Goal: Information Seeking & Learning: Check status

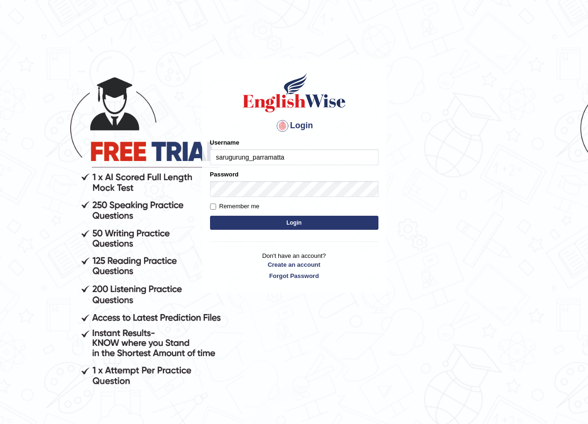
type input "sarugurung_parramatta"
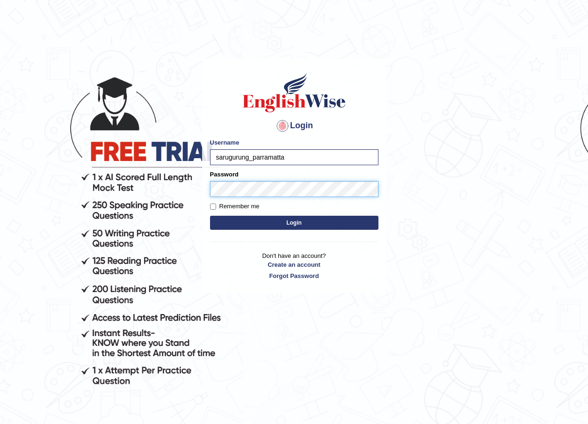
click at [210, 216] on button "Login" at bounding box center [294, 223] width 168 height 14
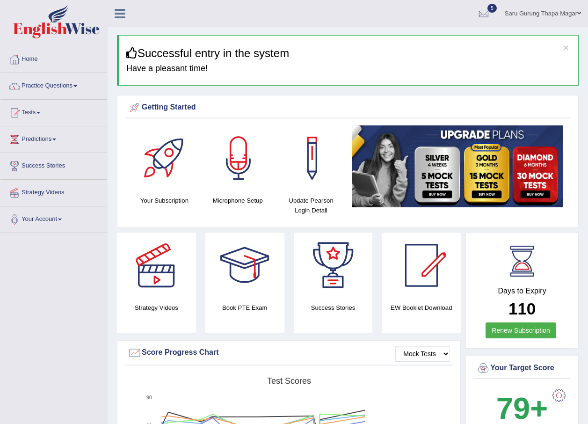
click at [51, 86] on link "Practice Questions" at bounding box center [53, 84] width 107 height 23
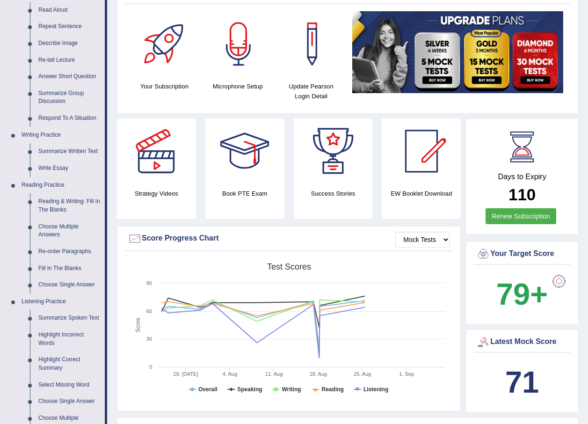
scroll to position [40, 0]
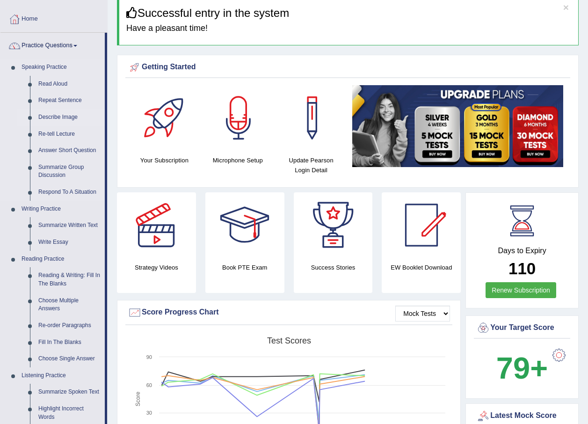
click at [70, 117] on link "Describe Image" at bounding box center [69, 117] width 71 height 17
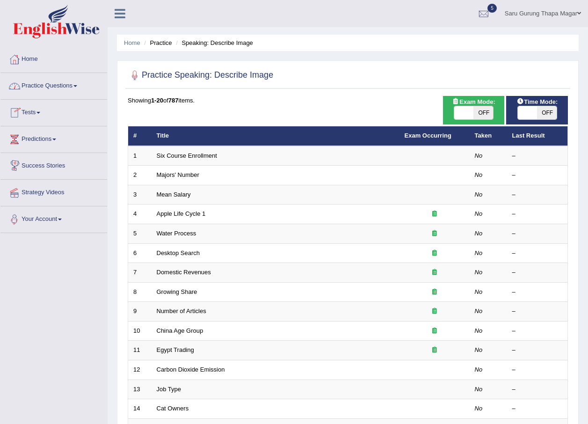
click at [39, 117] on link "Tests" at bounding box center [53, 111] width 107 height 23
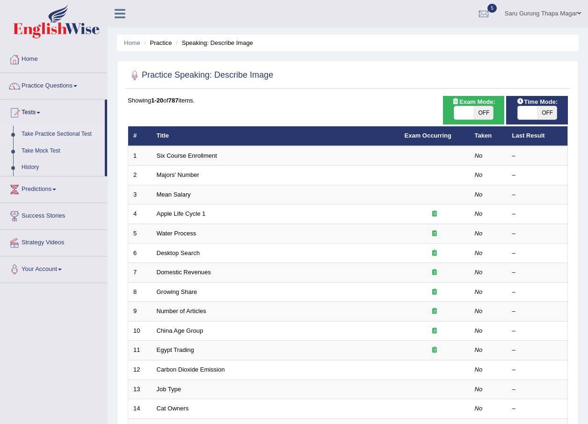
click at [55, 135] on link "Take Practice Sectional Test" at bounding box center [60, 134] width 87 height 17
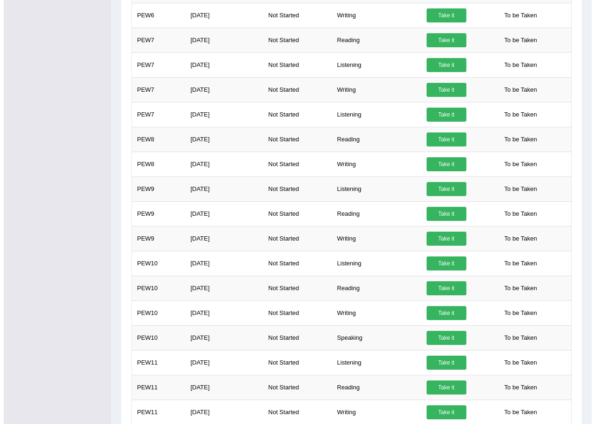
scroll to position [499, 0]
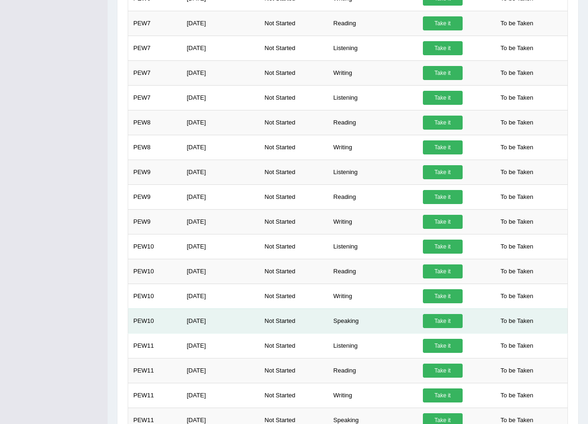
click at [432, 314] on link "Take it" at bounding box center [443, 321] width 40 height 14
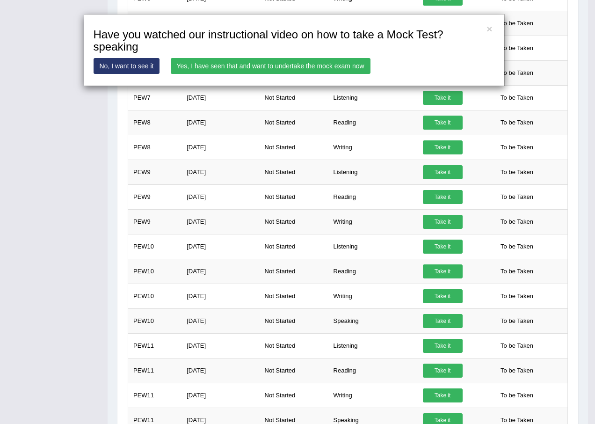
click at [324, 66] on link "Yes, I have seen that and want to undertake the mock exam now" at bounding box center [271, 66] width 200 height 16
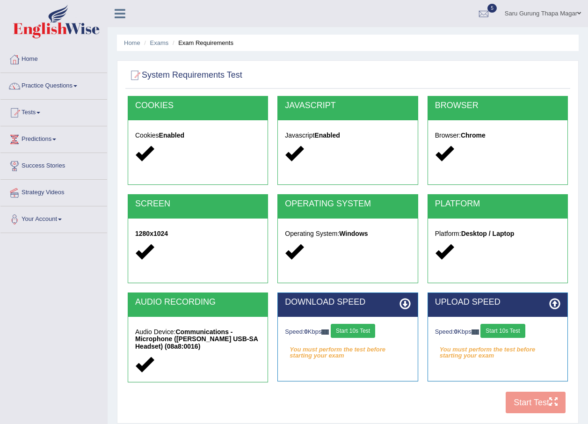
click at [354, 331] on button "Start 10s Test" at bounding box center [353, 331] width 44 height 14
click at [505, 333] on button "Start 10s Test" at bounding box center [502, 331] width 44 height 14
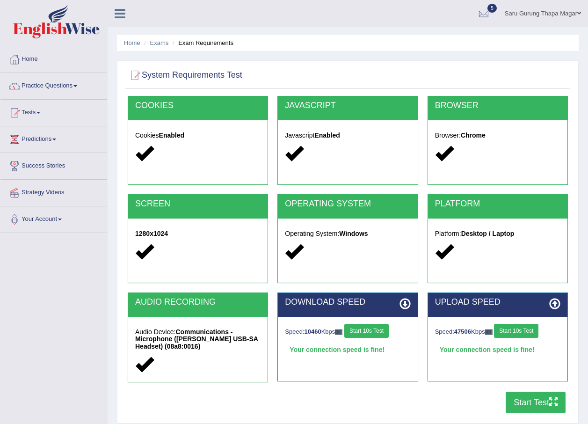
click at [519, 394] on button "Start Test" at bounding box center [536, 402] width 60 height 22
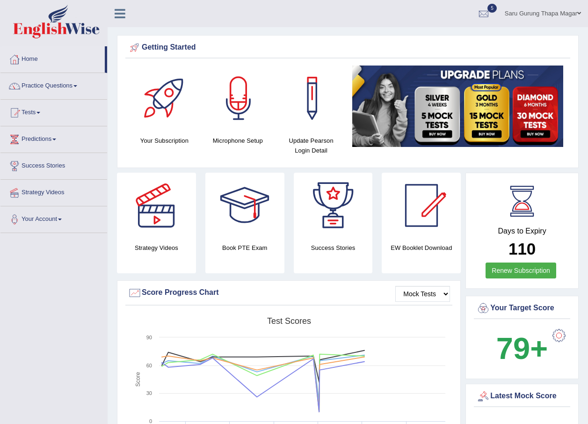
click at [37, 113] on link "Tests" at bounding box center [53, 111] width 107 height 23
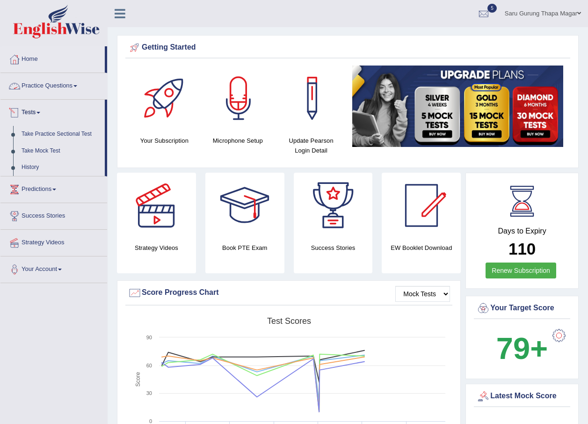
click at [62, 88] on link "Practice Questions" at bounding box center [53, 84] width 107 height 23
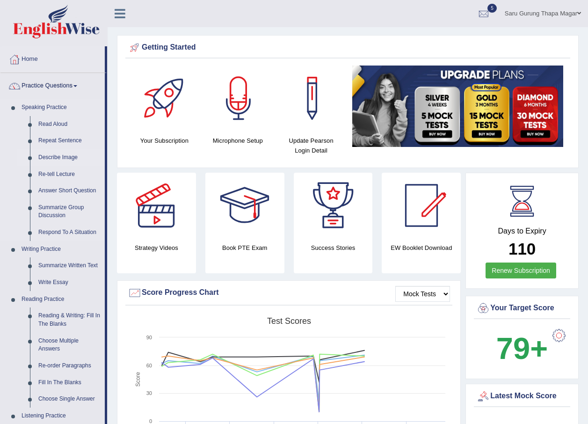
click at [65, 158] on link "Describe Image" at bounding box center [69, 157] width 71 height 17
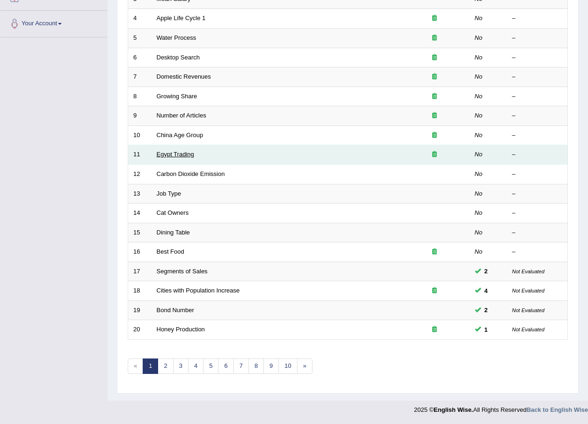
click at [182, 154] on link "Egypt Trading" at bounding box center [175, 154] width 37 height 7
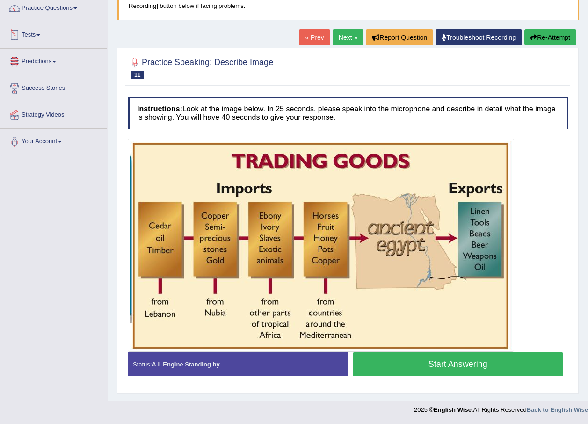
click at [35, 30] on link "Tests" at bounding box center [53, 33] width 107 height 23
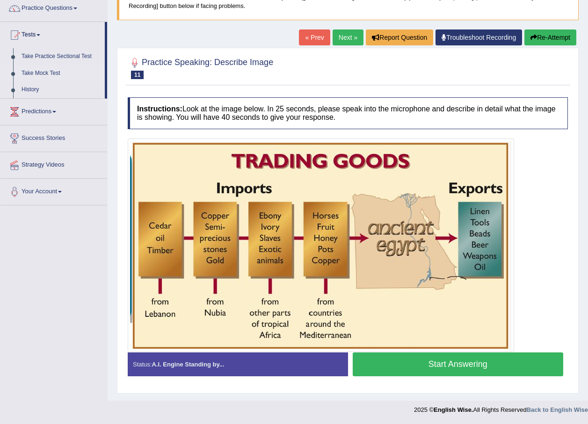
click at [39, 72] on link "Take Mock Test" at bounding box center [60, 73] width 87 height 17
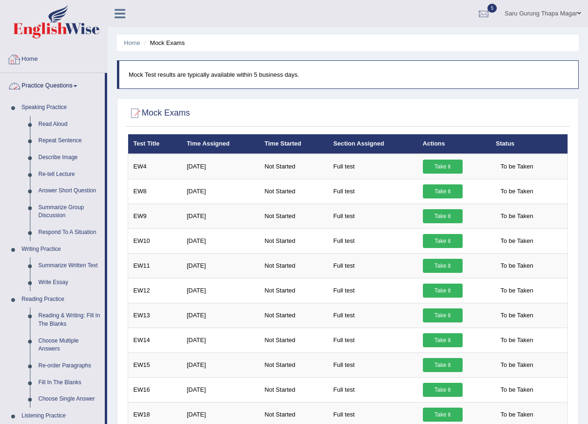
click at [34, 61] on link "Home" at bounding box center [53, 57] width 107 height 23
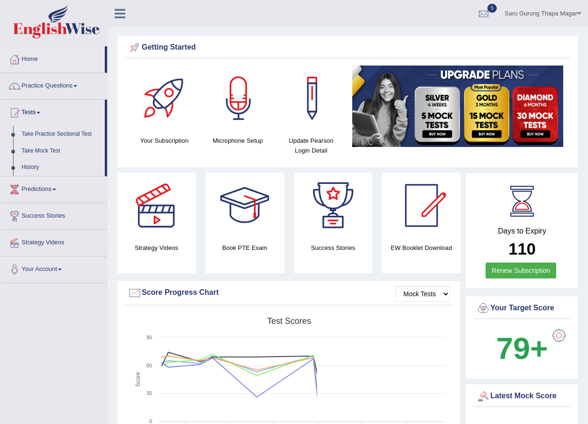
click at [51, 131] on link "Take Practice Sectional Test" at bounding box center [60, 134] width 87 height 17
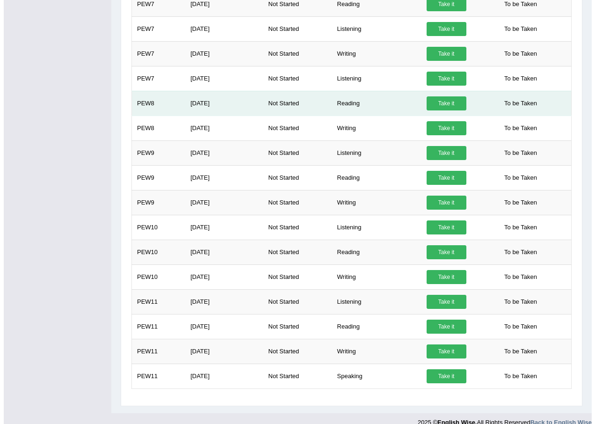
scroll to position [522, 0]
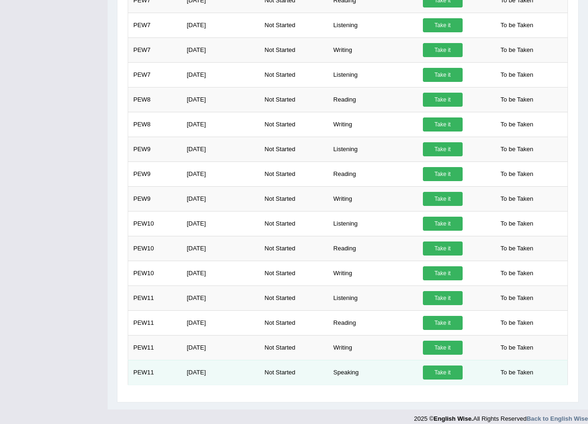
click at [444, 365] on link "Take it" at bounding box center [443, 372] width 40 height 14
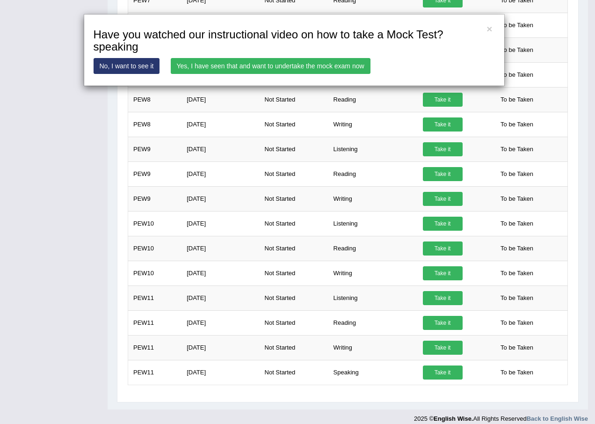
click at [264, 72] on link "Yes, I have seen that and want to undertake the mock exam now" at bounding box center [271, 66] width 200 height 16
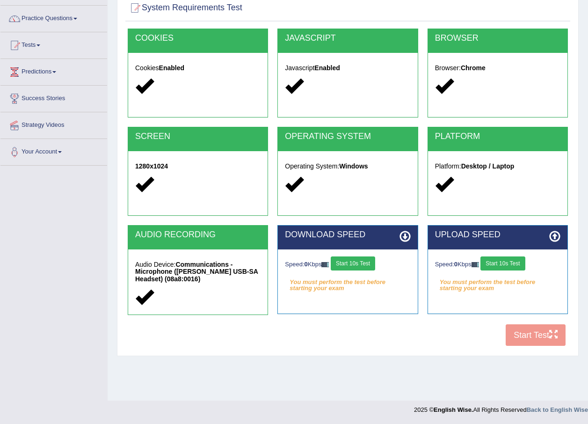
scroll to position [67, 0]
click at [345, 259] on button "Start 10s Test" at bounding box center [353, 263] width 44 height 14
click at [507, 256] on button "Start 10s Test" at bounding box center [502, 263] width 44 height 14
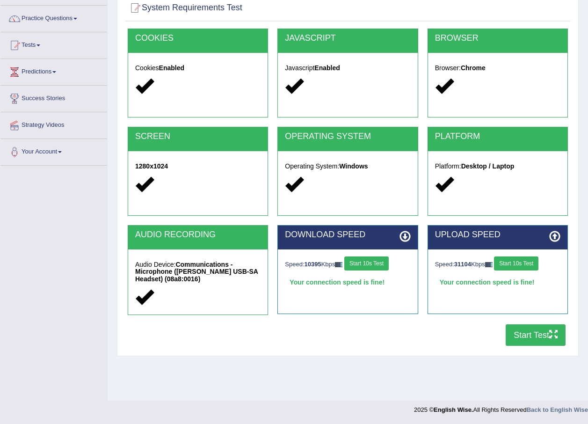
click at [526, 333] on button "Start Test" at bounding box center [536, 335] width 60 height 22
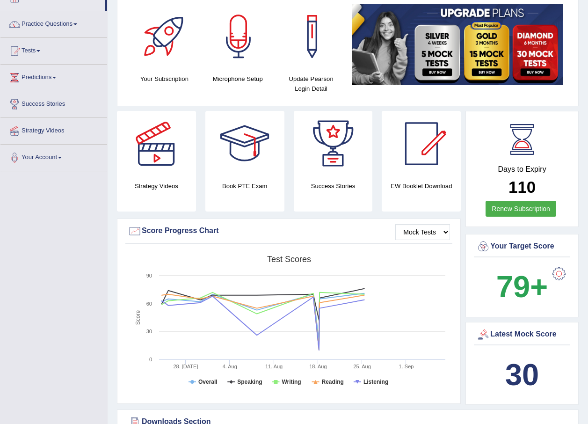
scroll to position [62, 0]
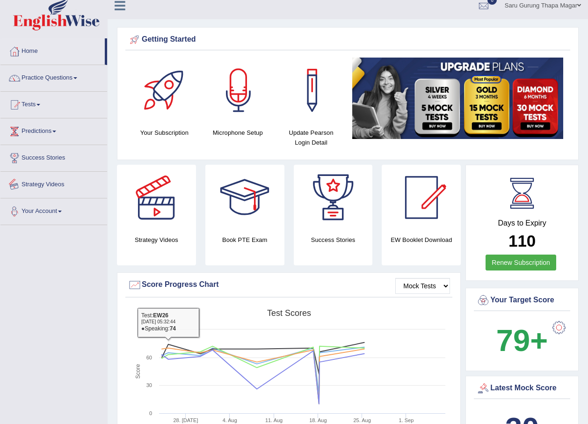
scroll to position [0, 0]
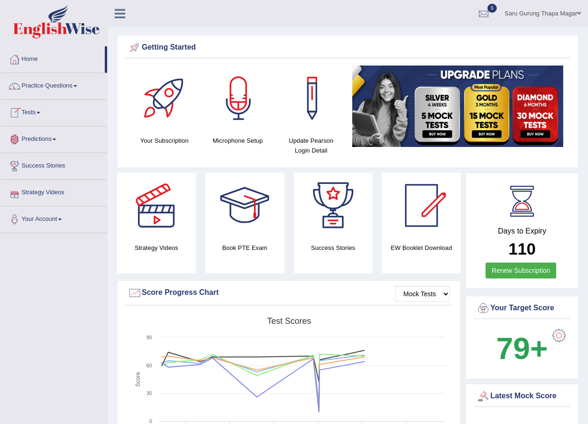
click at [25, 113] on link "Tests" at bounding box center [53, 111] width 107 height 23
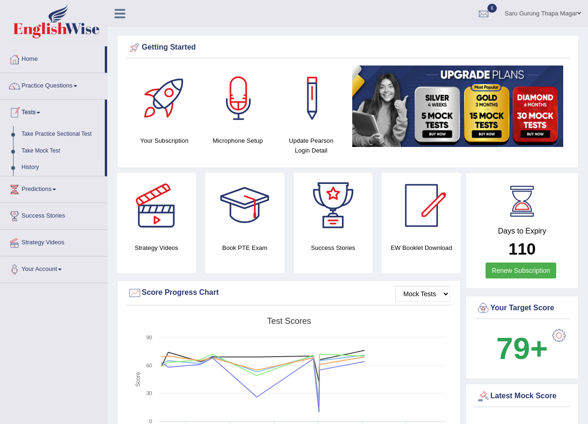
click at [33, 166] on link "History" at bounding box center [60, 167] width 87 height 17
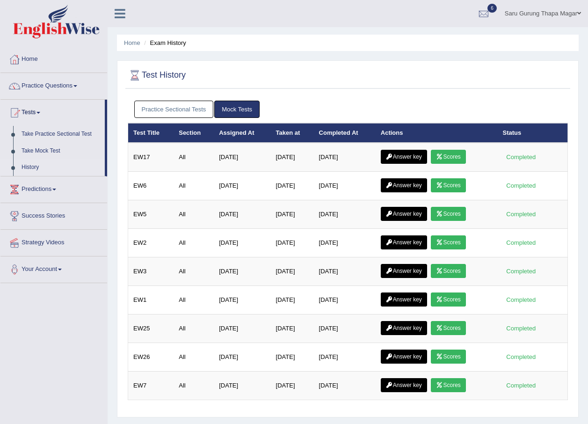
click at [37, 165] on link "History" at bounding box center [60, 167] width 87 height 17
click at [29, 165] on link "History" at bounding box center [60, 167] width 87 height 17
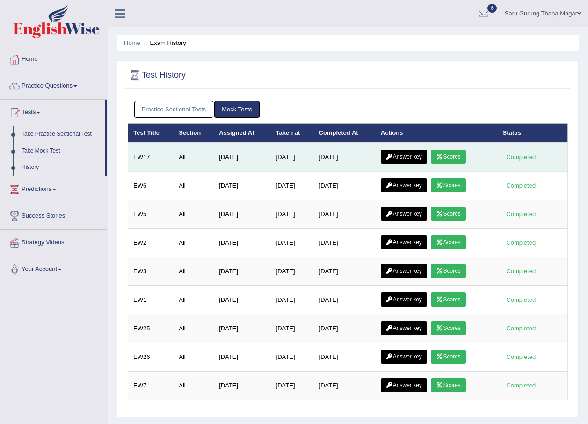
click at [443, 155] on icon at bounding box center [439, 157] width 7 height 6
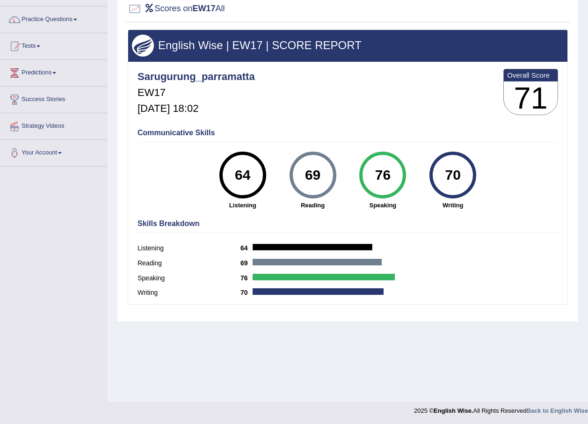
scroll to position [67, 0]
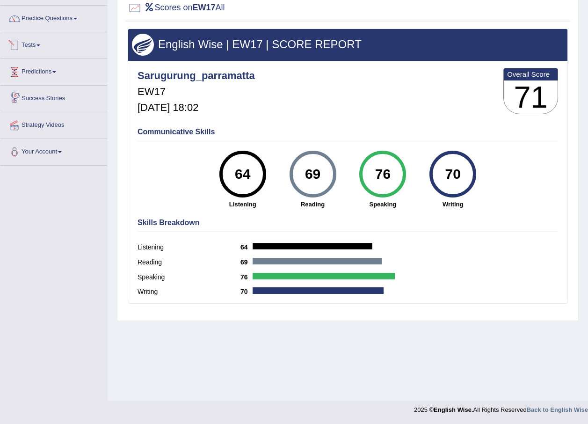
click at [30, 47] on link "Tests" at bounding box center [53, 43] width 107 height 23
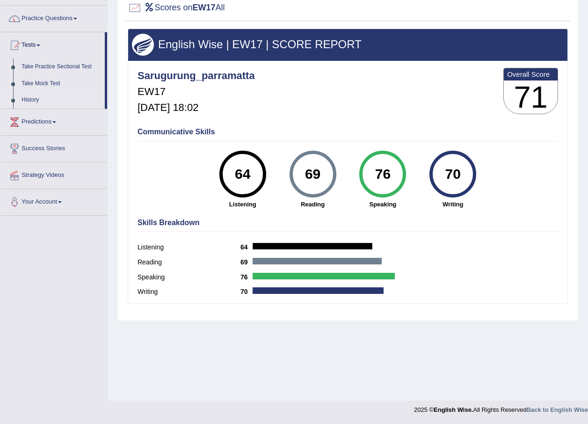
click at [30, 98] on link "History" at bounding box center [60, 100] width 87 height 17
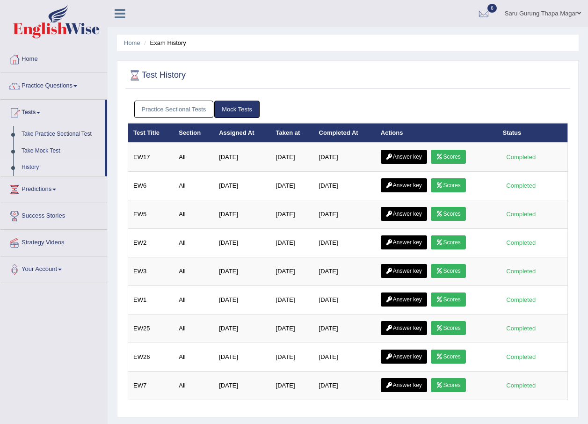
click at [192, 109] on link "Practice Sectional Tests" at bounding box center [174, 109] width 80 height 17
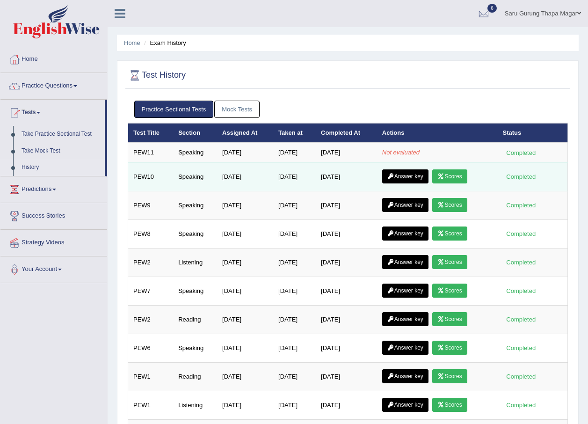
click at [448, 178] on link "Scores" at bounding box center [449, 176] width 35 height 14
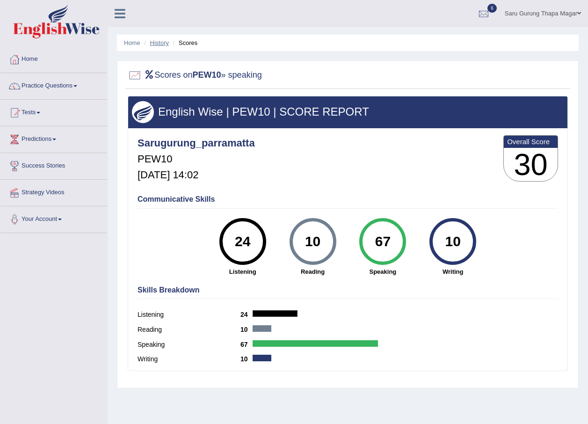
click at [155, 42] on link "History" at bounding box center [159, 42] width 19 height 7
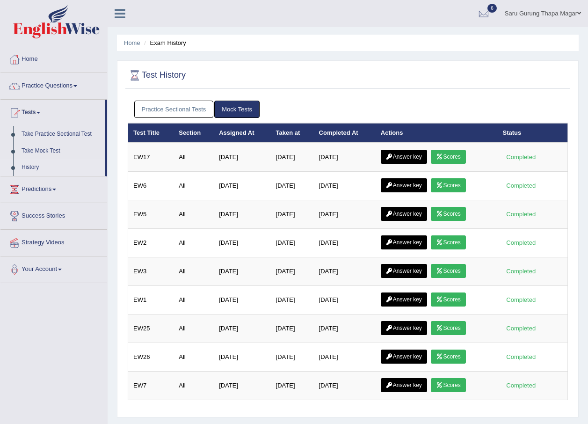
click at [184, 106] on link "Practice Sectional Tests" at bounding box center [174, 109] width 80 height 17
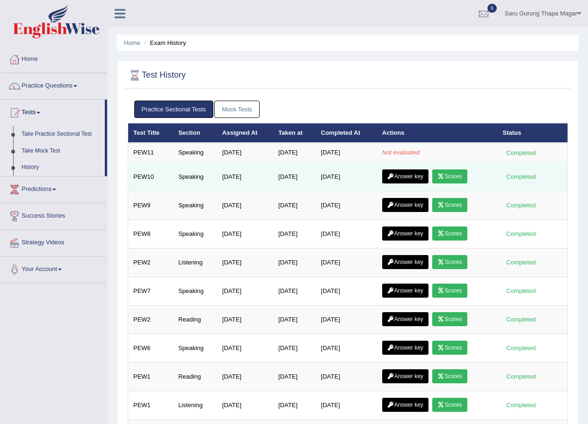
click at [406, 175] on link "Answer key" at bounding box center [405, 176] width 46 height 14
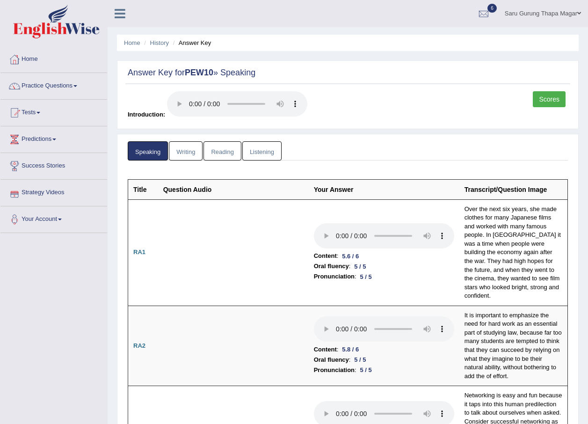
click at [188, 155] on link "Writing" at bounding box center [186, 150] width 34 height 19
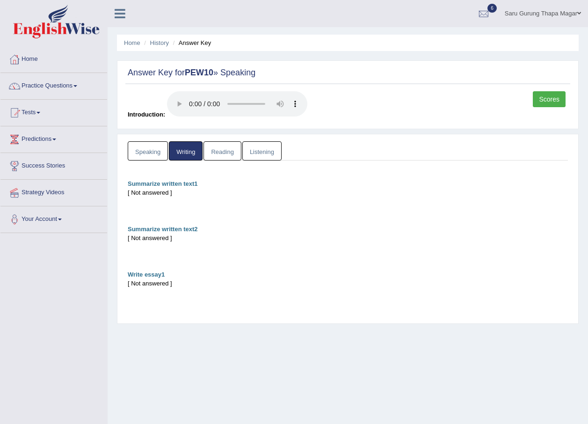
click at [220, 143] on link "Reading" at bounding box center [221, 150] width 37 height 19
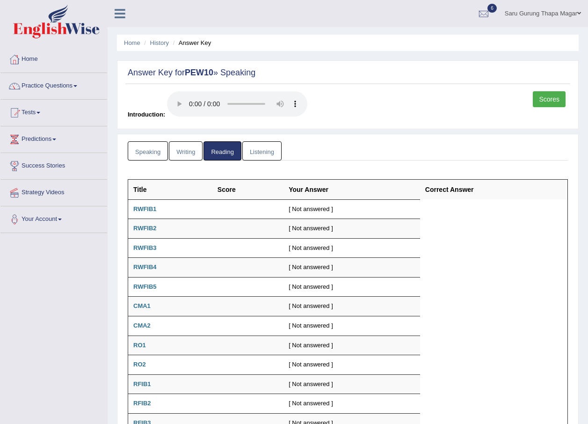
click at [264, 150] on link "Listening" at bounding box center [261, 150] width 39 height 19
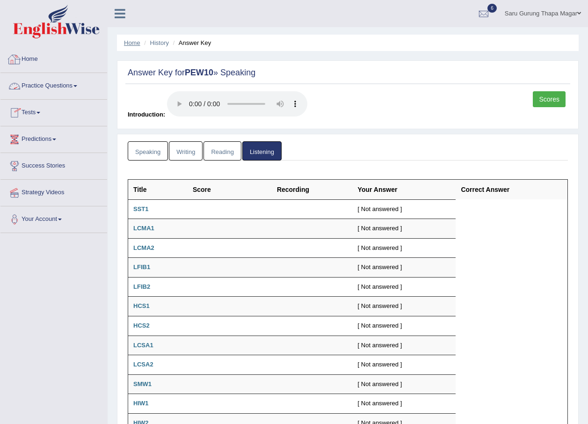
click at [129, 46] on link "Home" at bounding box center [132, 42] width 16 height 7
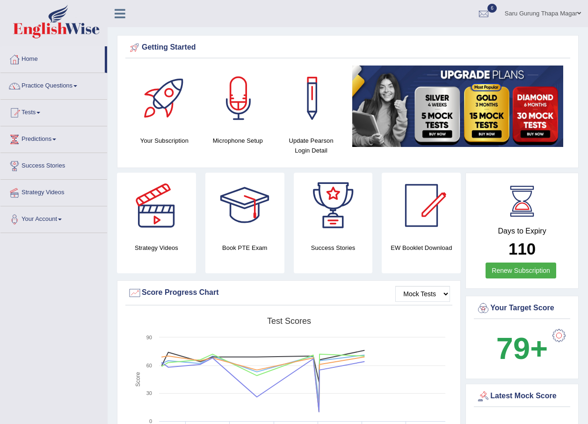
click at [34, 113] on link "Tests" at bounding box center [53, 111] width 107 height 23
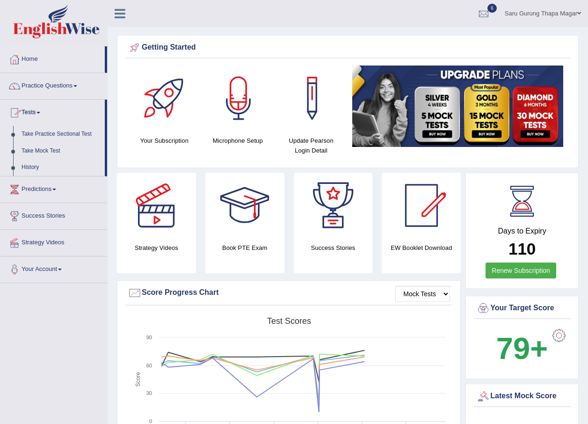
click at [59, 82] on link "Practice Questions" at bounding box center [53, 84] width 107 height 23
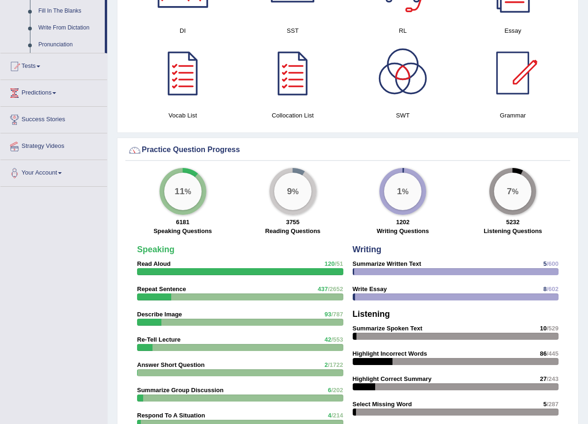
scroll to position [686, 0]
